Goal: Information Seeking & Learning: Learn about a topic

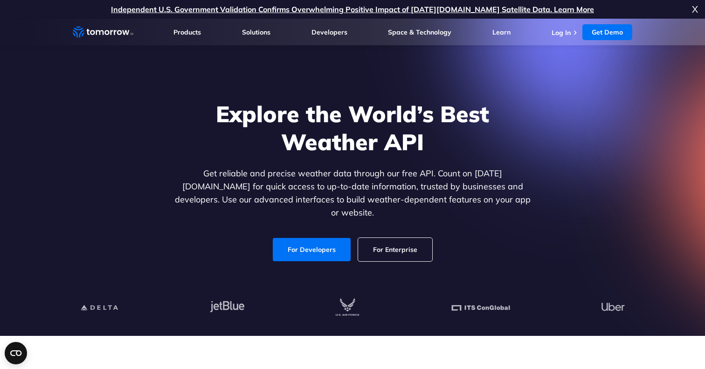
click at [410, 248] on link "For Enterprise" at bounding box center [395, 249] width 74 height 23
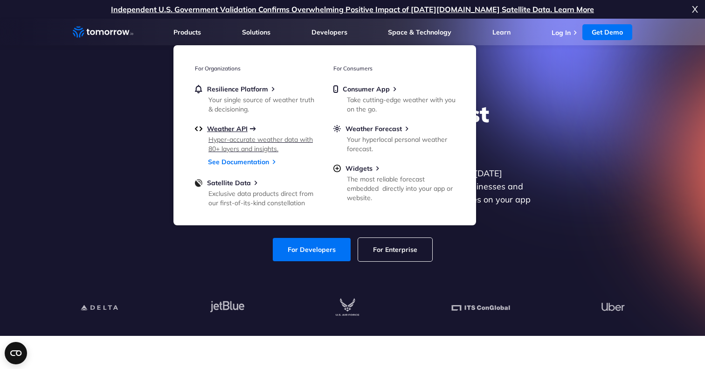
click at [224, 130] on span "Weather API" at bounding box center [227, 128] width 41 height 8
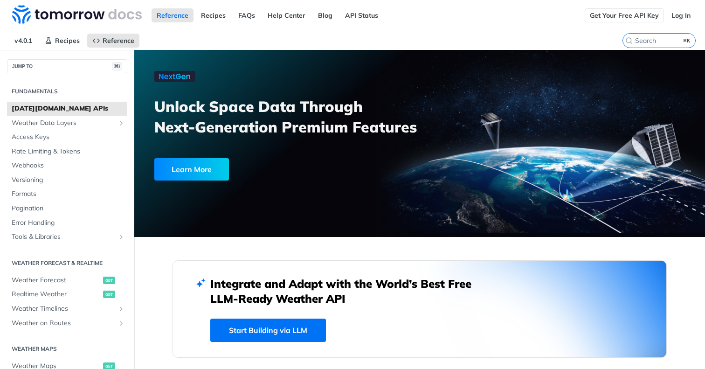
click at [631, 20] on link "Get Your Free API Key" at bounding box center [624, 15] width 79 height 14
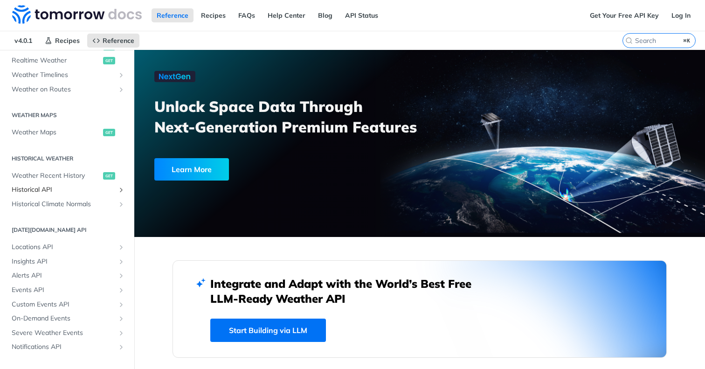
scroll to position [235, 0]
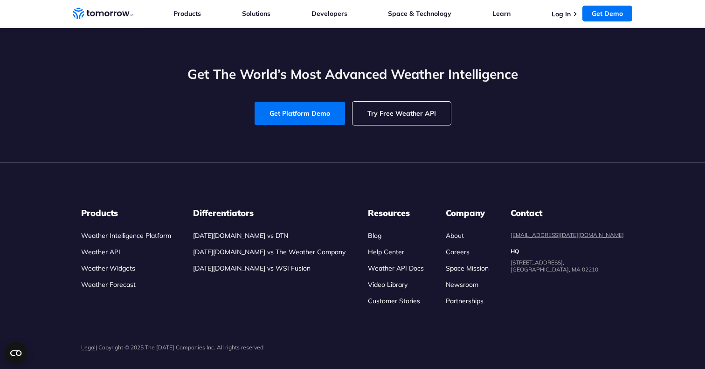
scroll to position [3920, 0]
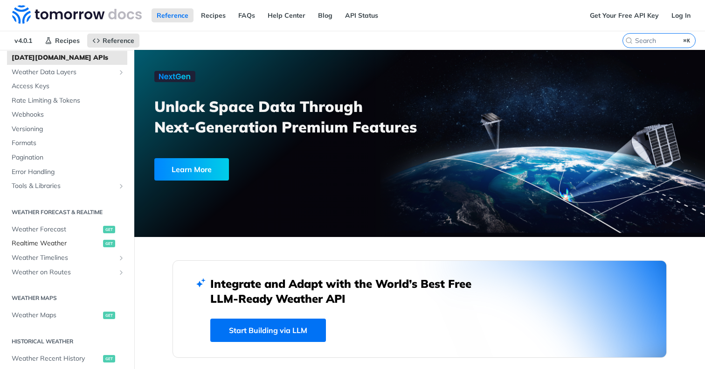
scroll to position [52, 0]
click at [58, 229] on span "Weather Forecast" at bounding box center [56, 228] width 89 height 9
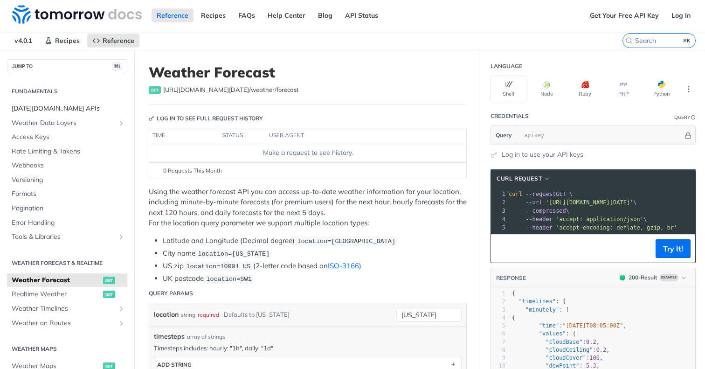
click at [49, 108] on span "[DATE][DOMAIN_NAME] APIs" at bounding box center [68, 108] width 113 height 9
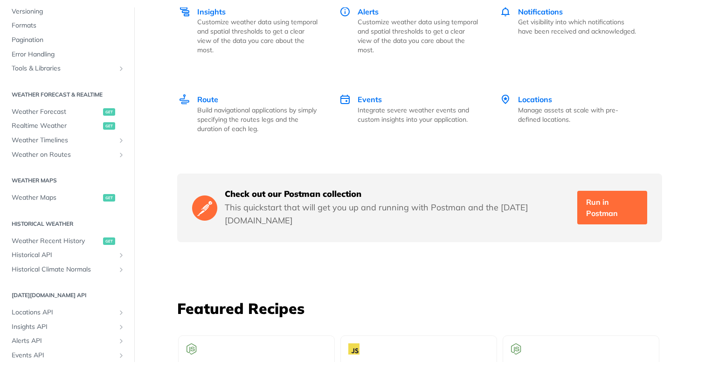
scroll to position [747, 0]
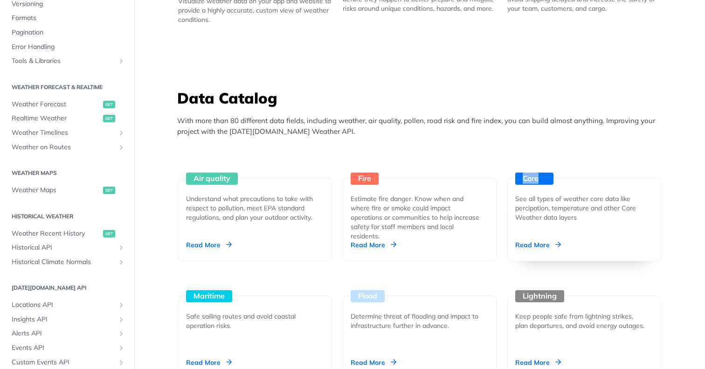
click at [548, 245] on div "Read More" at bounding box center [538, 244] width 46 height 9
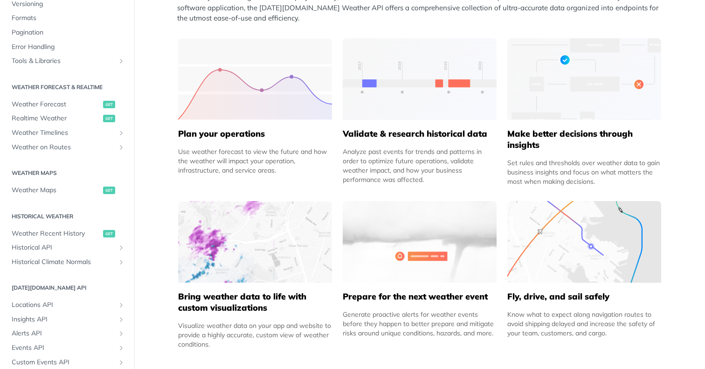
scroll to position [412, 0]
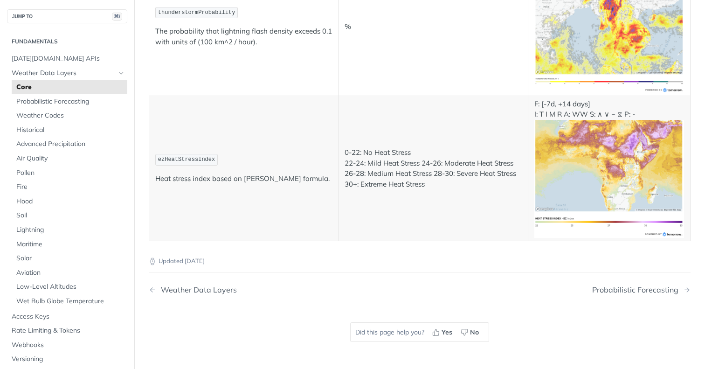
scroll to position [4943, 0]
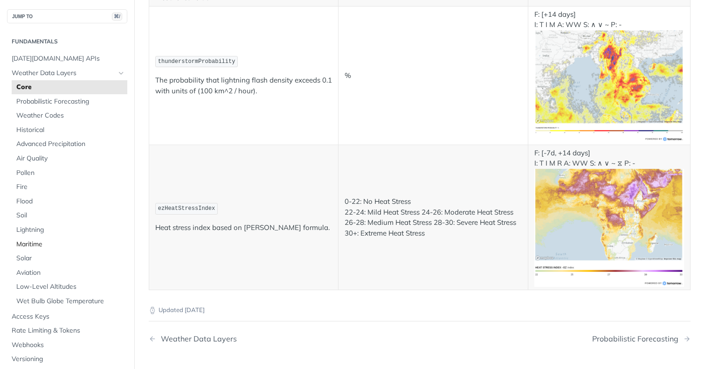
click at [39, 240] on span "Maritime" at bounding box center [70, 244] width 109 height 9
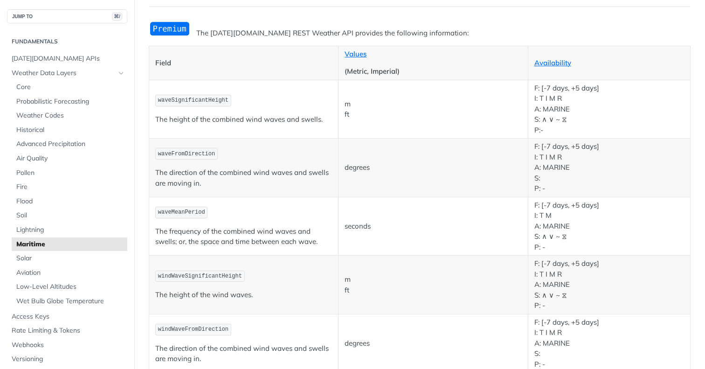
scroll to position [127, 0]
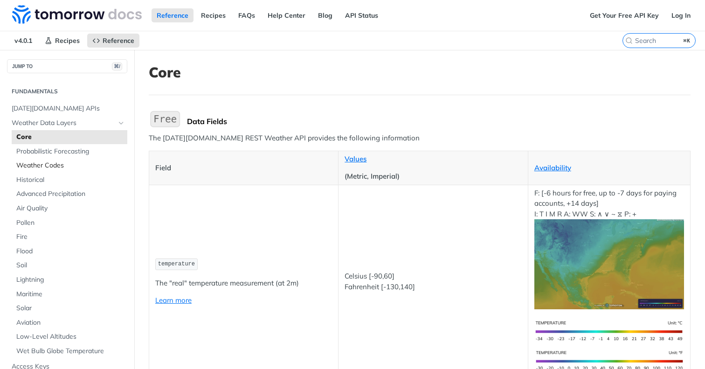
click at [55, 171] on link "Weather Codes" at bounding box center [70, 166] width 116 height 14
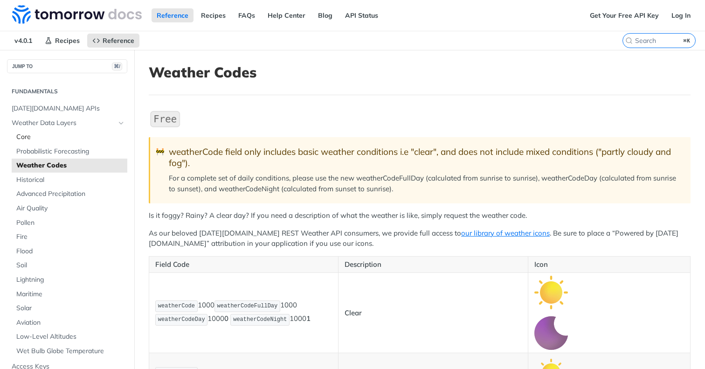
click at [45, 132] on span "Core" at bounding box center [70, 136] width 109 height 9
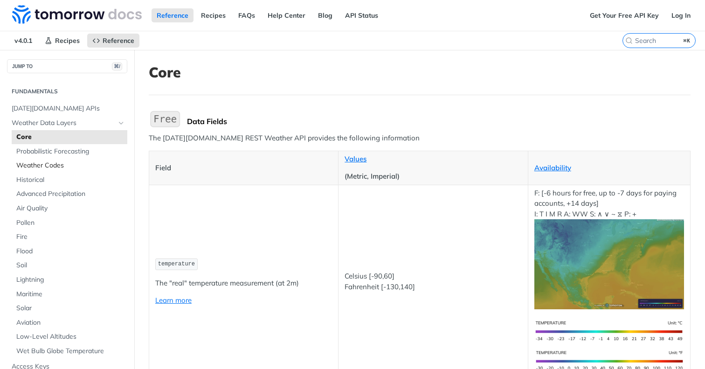
click at [40, 167] on span "Weather Codes" at bounding box center [70, 165] width 109 height 9
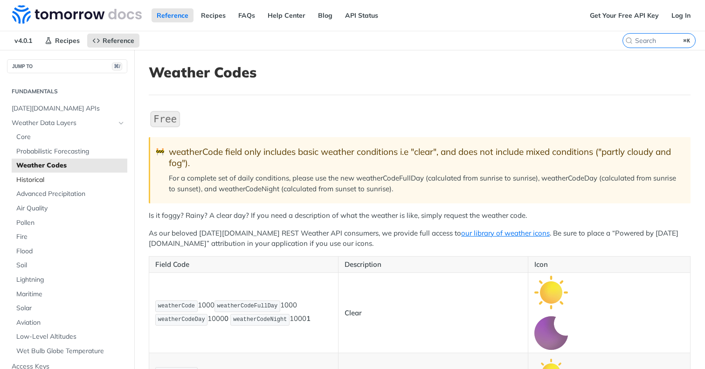
click at [37, 179] on span "Historical" at bounding box center [70, 179] width 109 height 9
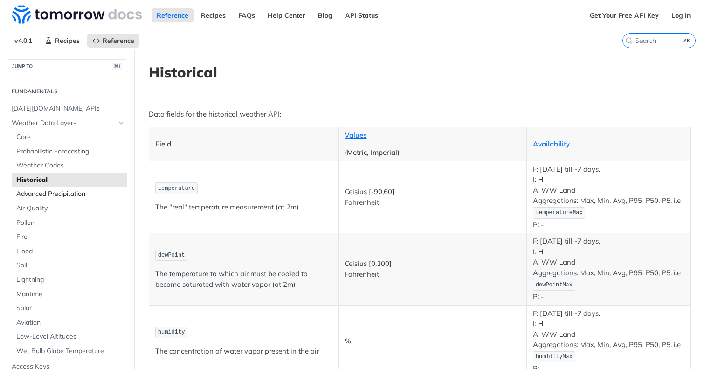
click at [36, 189] on span "Advanced Precipitation" at bounding box center [70, 193] width 109 height 9
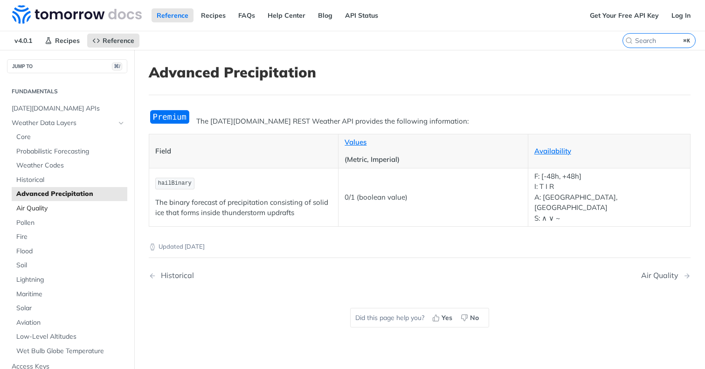
click at [35, 204] on span "Air Quality" at bounding box center [70, 208] width 109 height 9
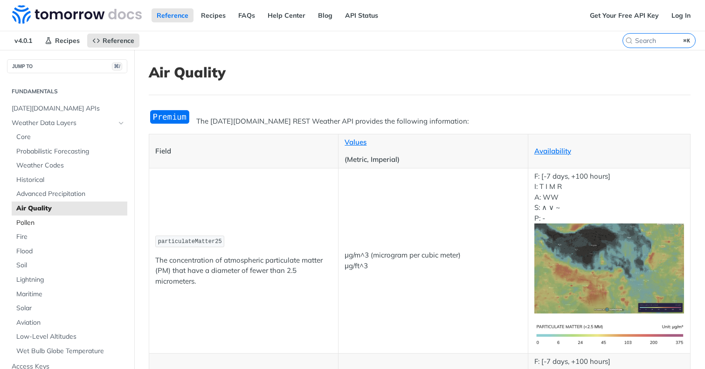
click at [27, 222] on span "Pollen" at bounding box center [70, 222] width 109 height 9
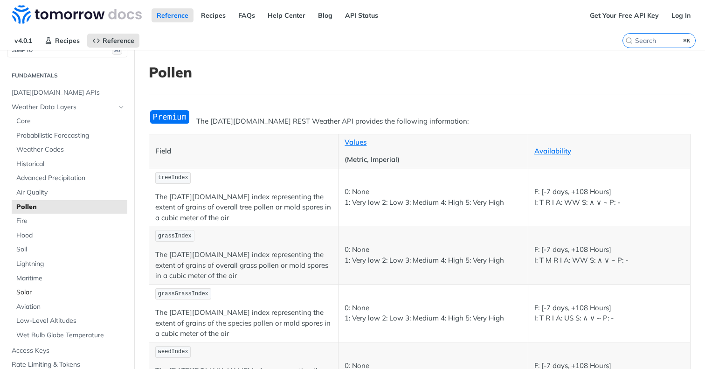
scroll to position [21, 0]
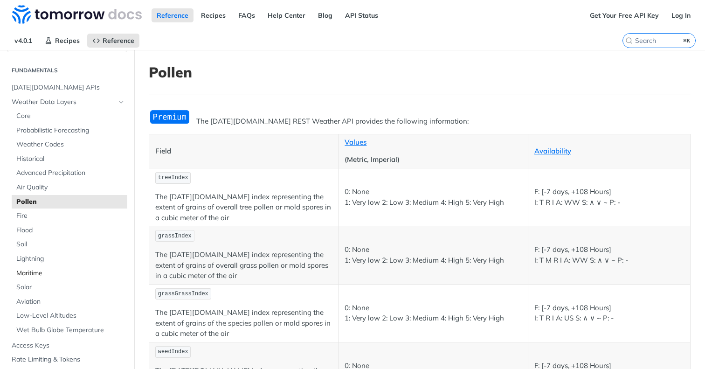
click at [27, 269] on span "Maritime" at bounding box center [70, 273] width 109 height 9
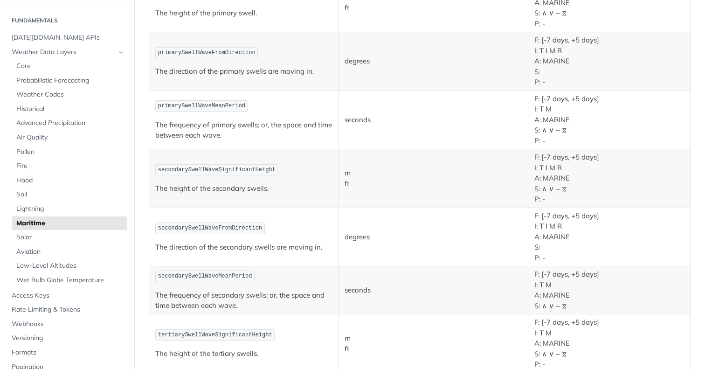
scroll to position [549, 0]
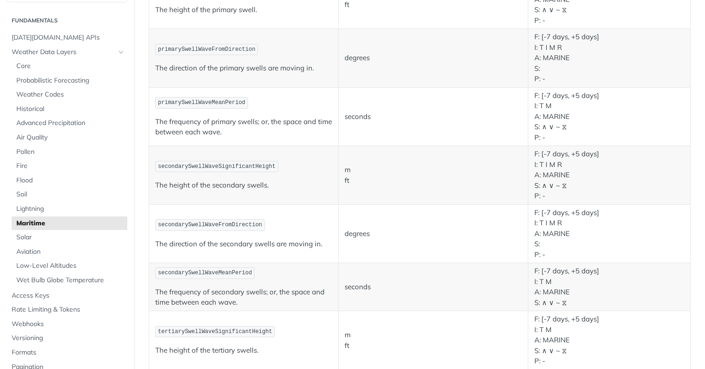
click at [263, 163] on span "secondarySwellWaveSignificantHeight" at bounding box center [216, 166] width 117 height 7
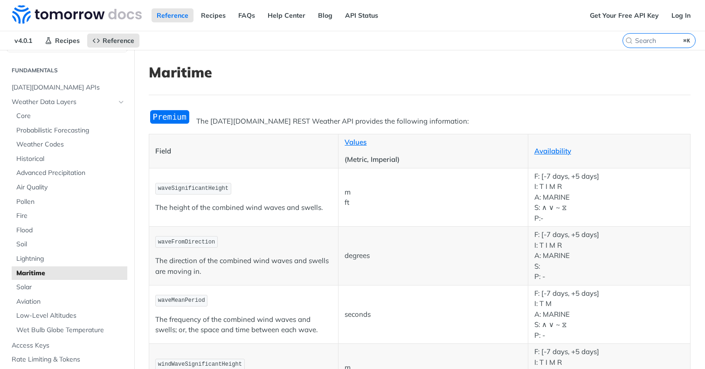
scroll to position [0, 0]
click at [242, 14] on link "FAQs" at bounding box center [246, 15] width 27 height 14
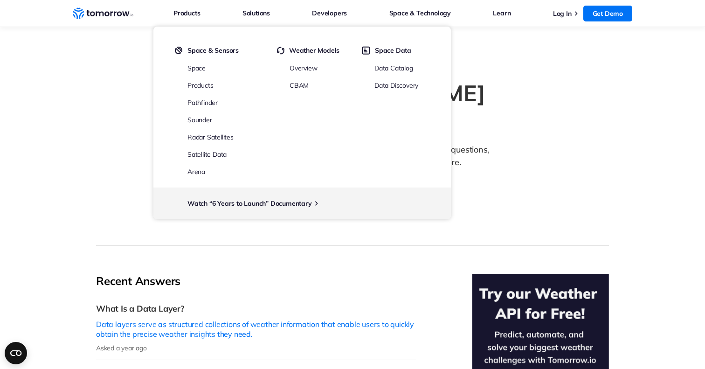
click at [566, 200] on div "Tomorrow.io FAQ Explore expert answers to your weather and climate security que…" at bounding box center [352, 160] width 513 height 172
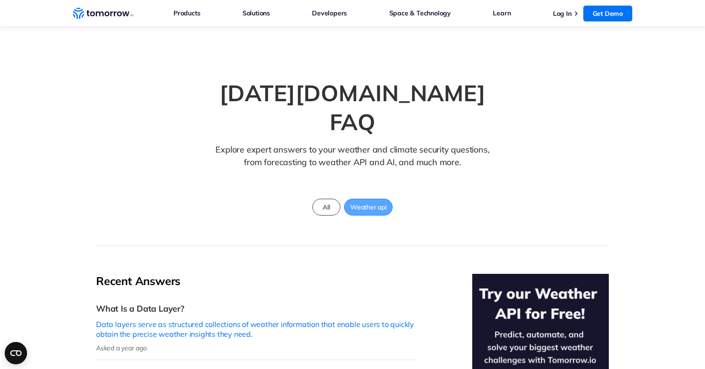
click at [381, 201] on span "Weather api" at bounding box center [369, 207] width 48 height 12
click at [363, 201] on span "Weather api" at bounding box center [369, 207] width 48 height 12
click at [331, 201] on span "All" at bounding box center [326, 207] width 18 height 12
